Goal: Task Accomplishment & Management: Complete application form

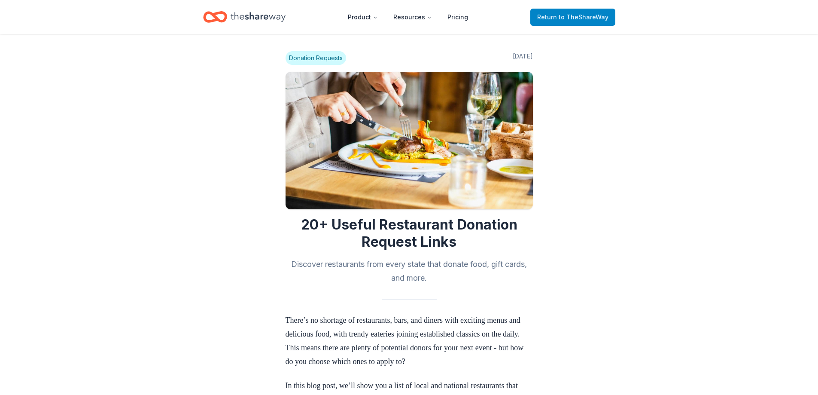
click at [576, 14] on span "to TheShareWay" at bounding box center [584, 16] width 50 height 7
click at [570, 13] on span "to TheShareWay" at bounding box center [584, 16] width 50 height 7
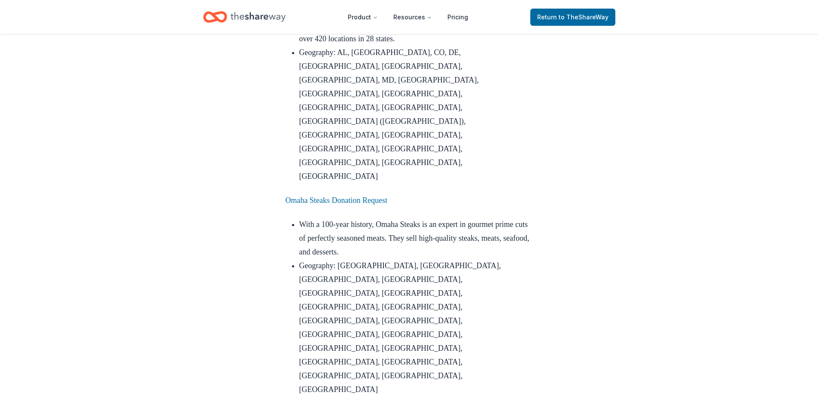
scroll to position [945, 0]
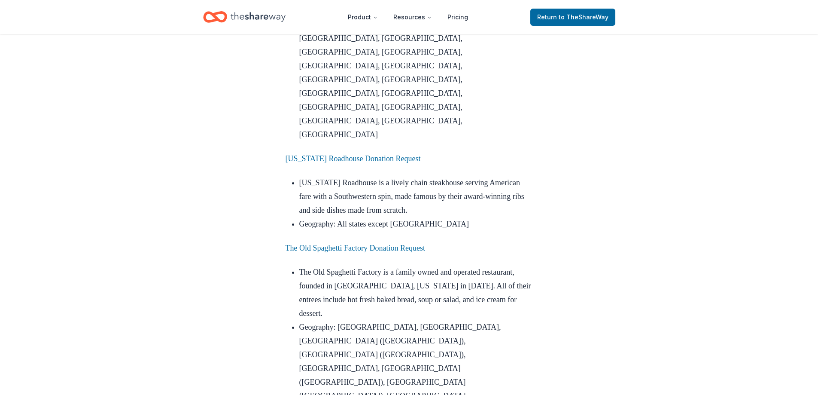
scroll to position [1074, 0]
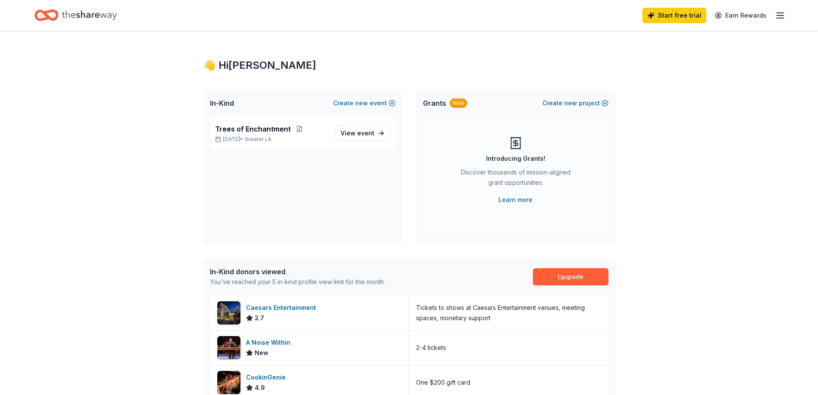
click at [365, 111] on div "In-Kind Create new event" at bounding box center [302, 102] width 199 height 27
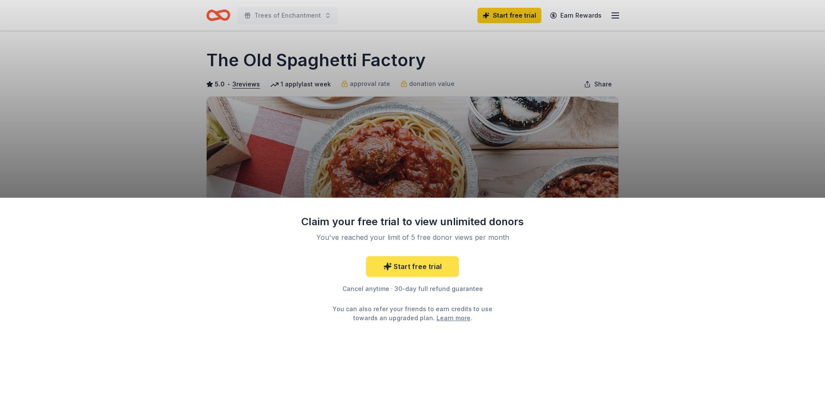
click at [398, 266] on link "Start free trial" at bounding box center [412, 266] width 93 height 21
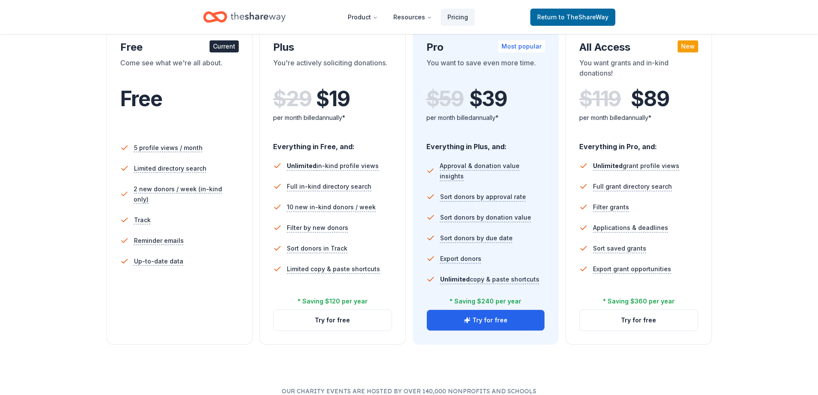
scroll to position [172, 0]
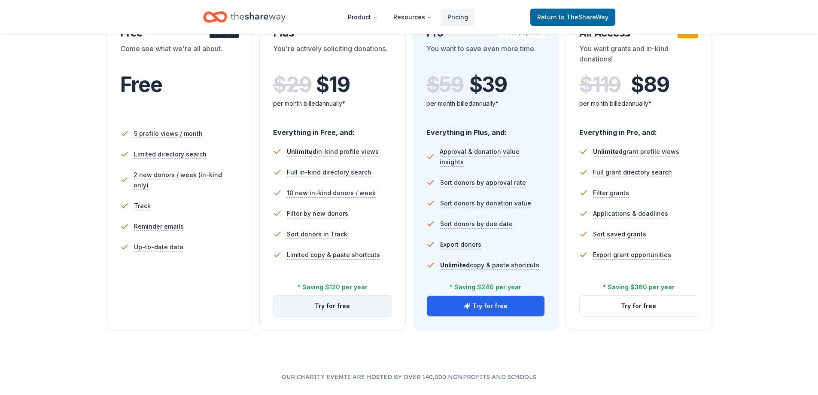
click at [337, 311] on button "Try for free" at bounding box center [333, 306] width 118 height 21
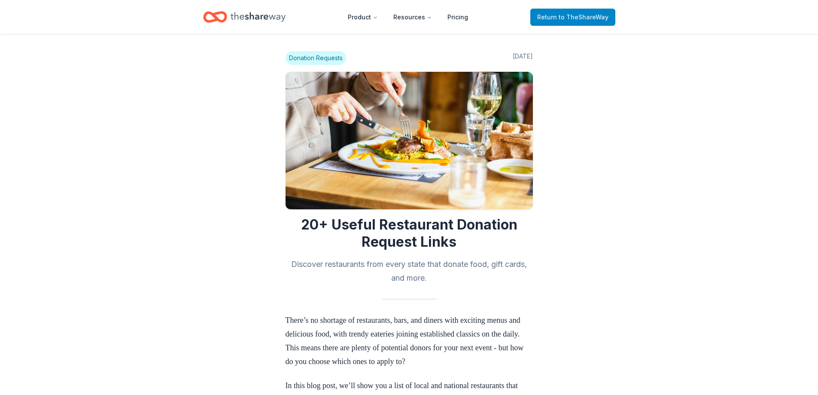
click at [579, 23] on link "Return to TheShareWay" at bounding box center [572, 17] width 85 height 17
click at [557, 12] on span "Return to TheShareWay" at bounding box center [572, 17] width 71 height 10
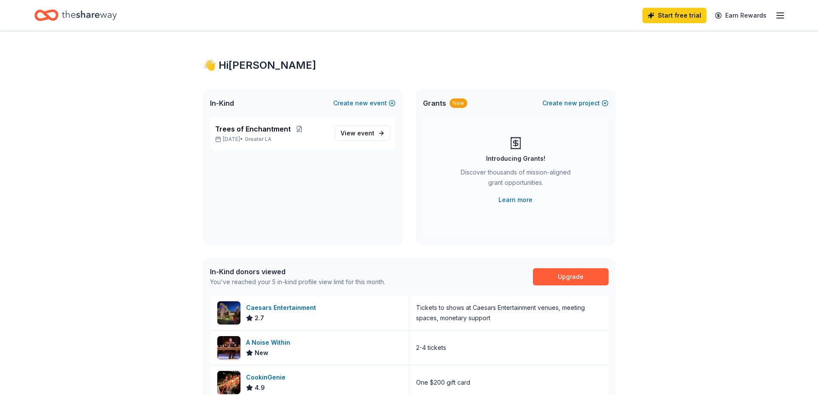
click at [777, 17] on icon "button" at bounding box center [780, 15] width 10 height 10
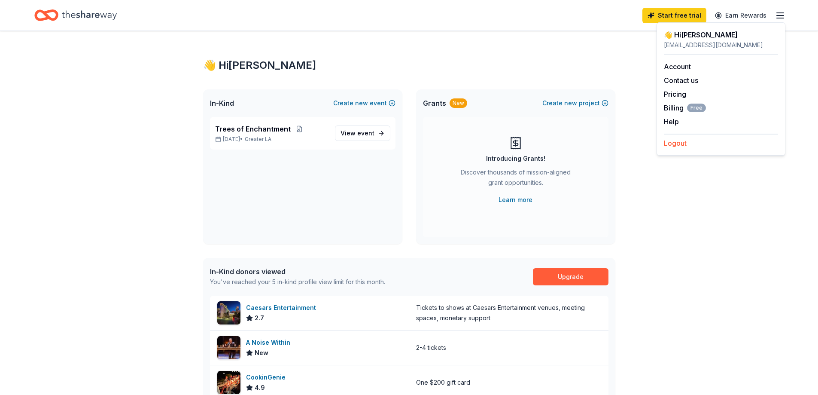
click at [678, 145] on button "Logout" at bounding box center [675, 143] width 23 height 10
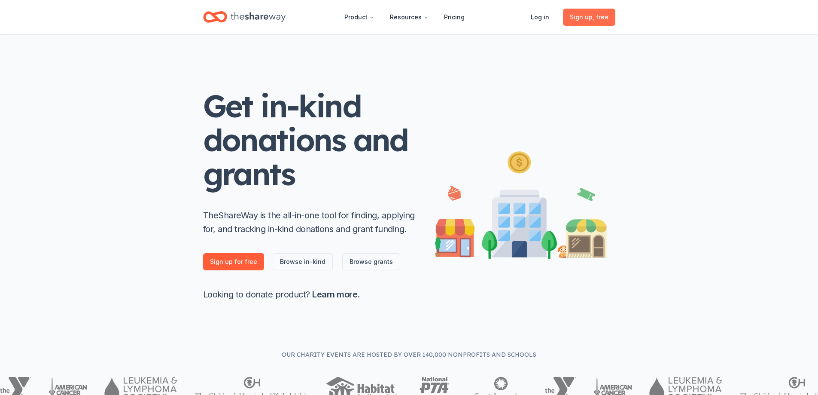
click at [594, 19] on span ", free" at bounding box center [601, 16] width 16 height 7
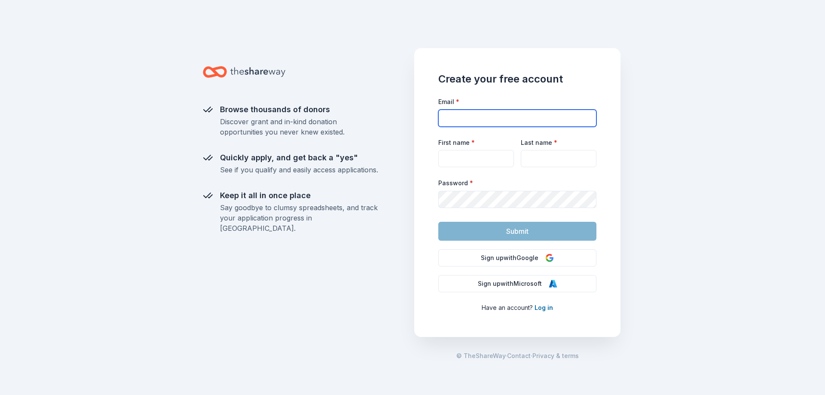
click at [471, 120] on input "Email *" at bounding box center [517, 118] width 158 height 17
type input "merci@merci.org"
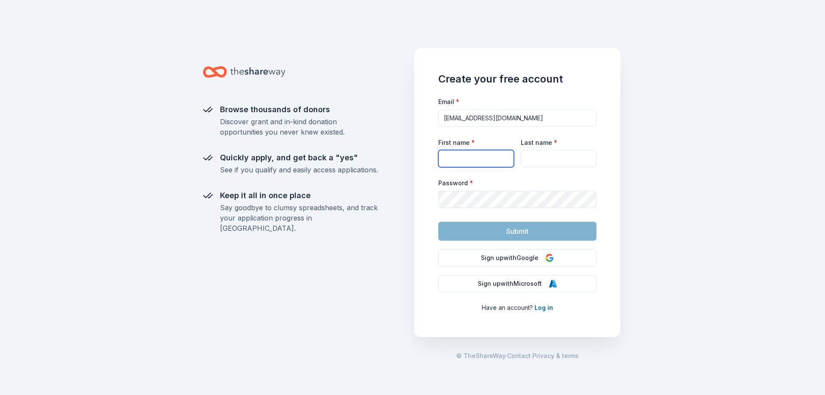
click at [452, 154] on input "First name *" at bounding box center [476, 158] width 76 height 17
type input "Bernice"
type input "La Scala"
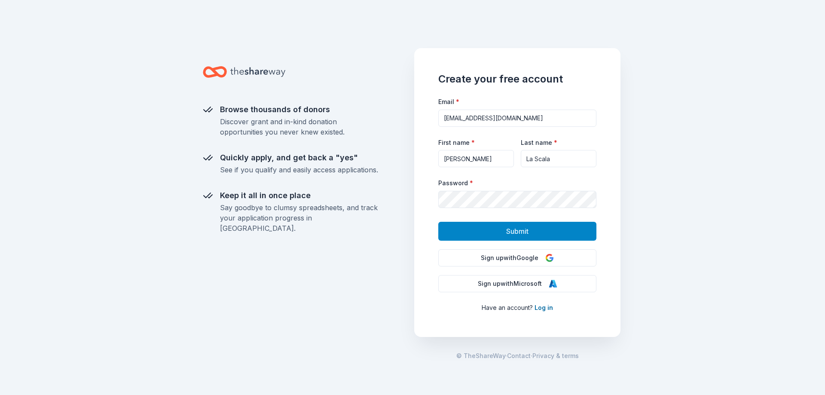
click at [522, 224] on button "Submit" at bounding box center [517, 231] width 158 height 19
